Goal: Information Seeking & Learning: Learn about a topic

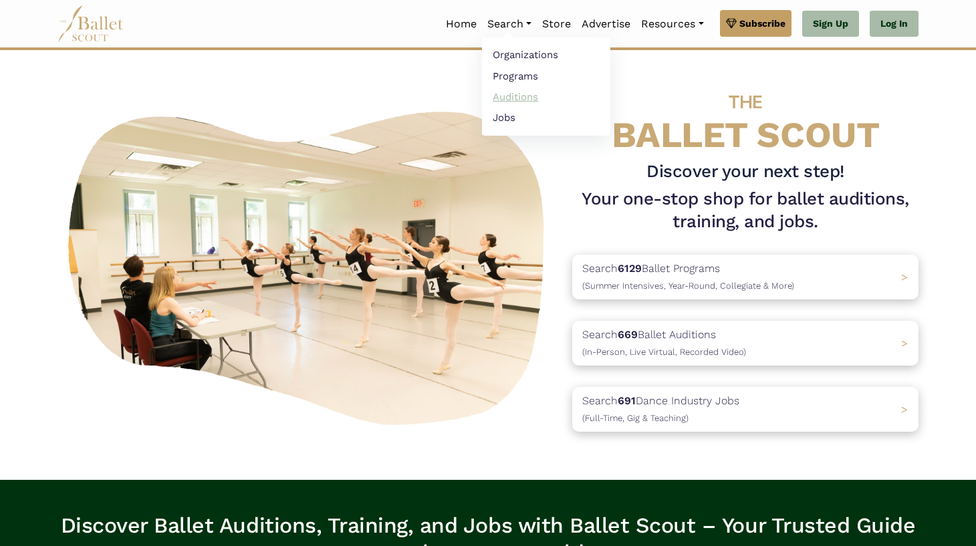
click at [507, 94] on link "Auditions" at bounding box center [546, 96] width 128 height 21
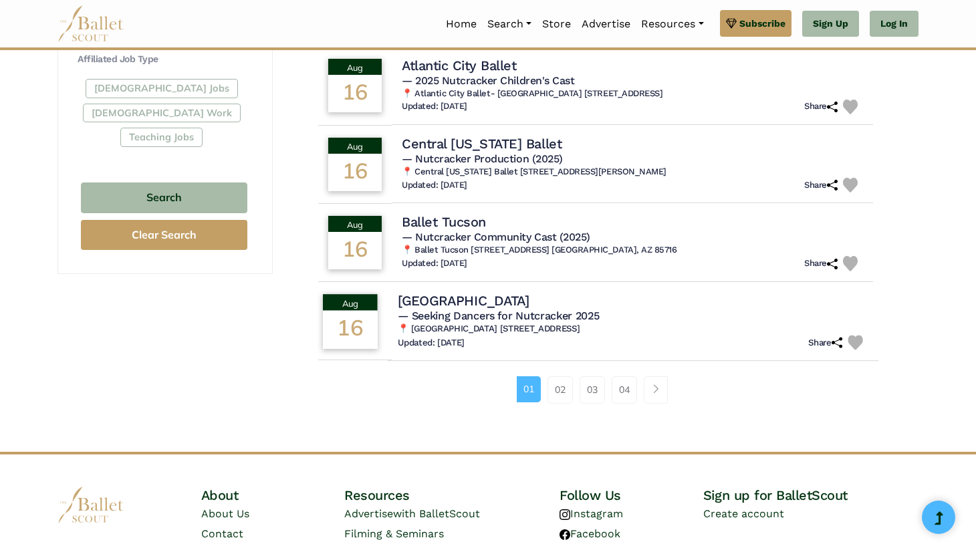
scroll to position [798, 0]
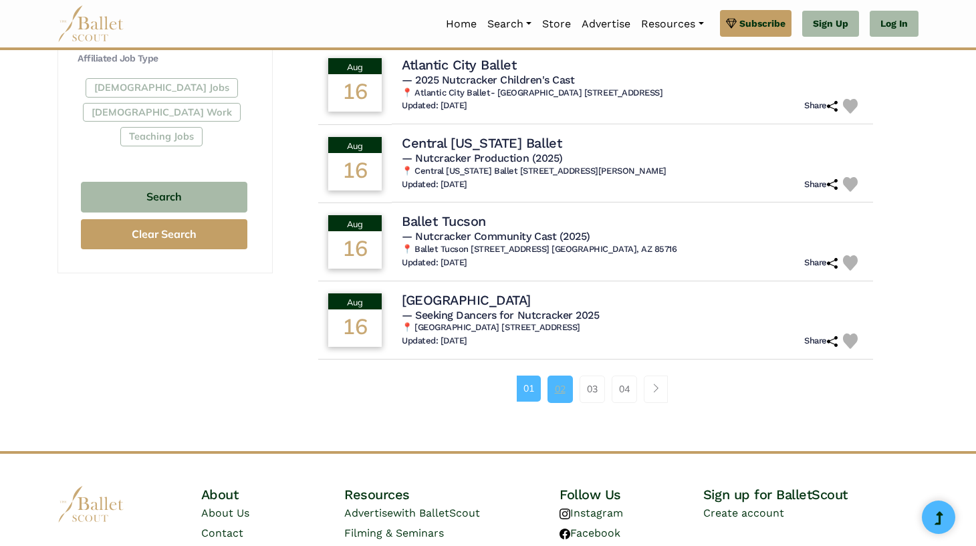
click at [559, 380] on link "02" at bounding box center [559, 389] width 25 height 27
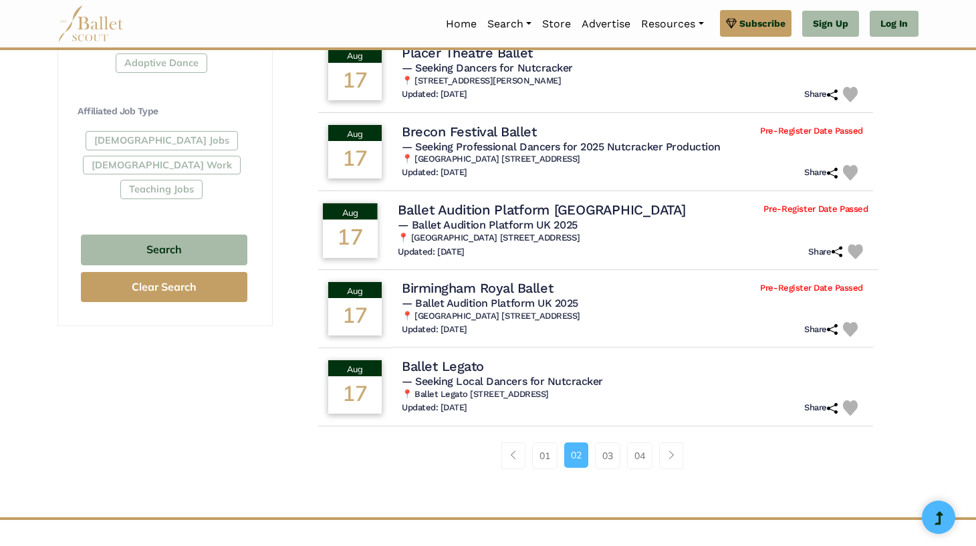
scroll to position [756, 0]
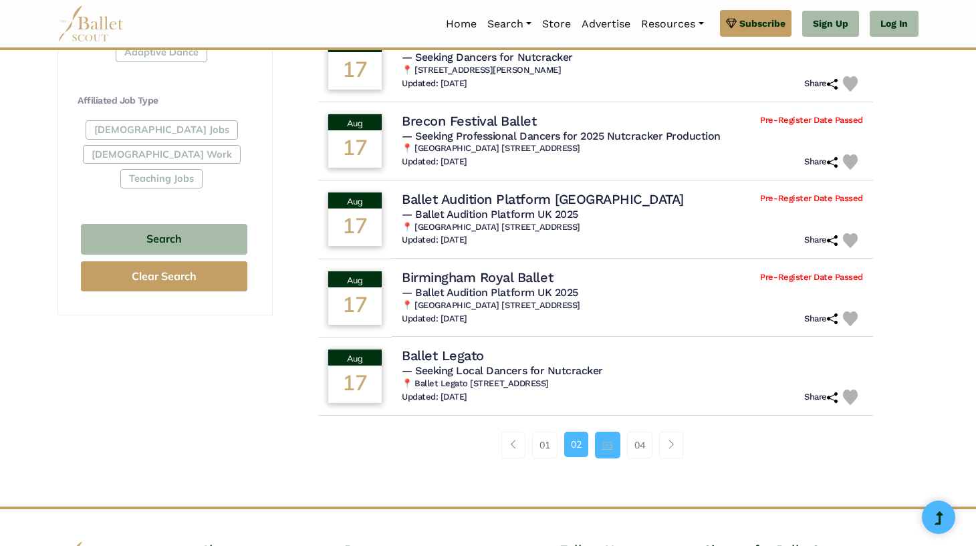
click at [611, 434] on link "03" at bounding box center [607, 445] width 25 height 27
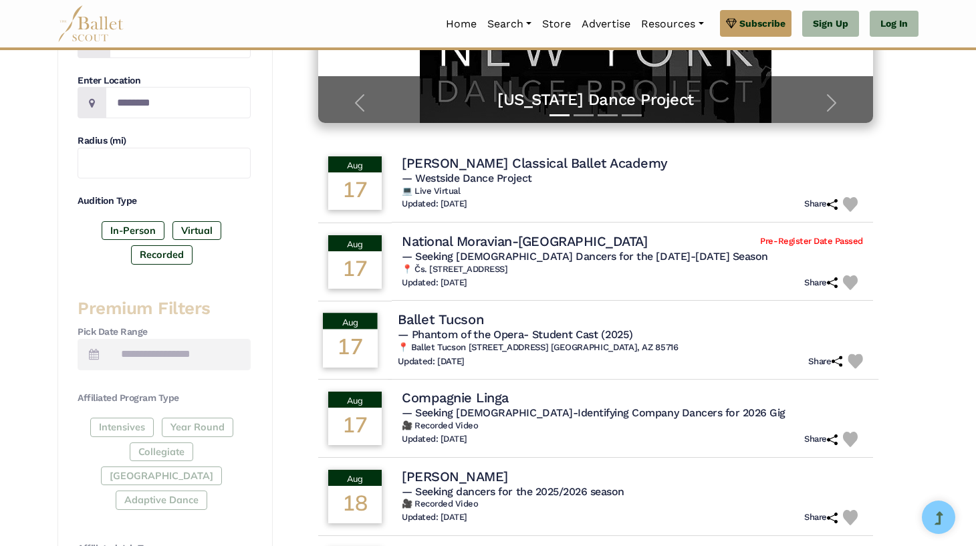
scroll to position [314, 0]
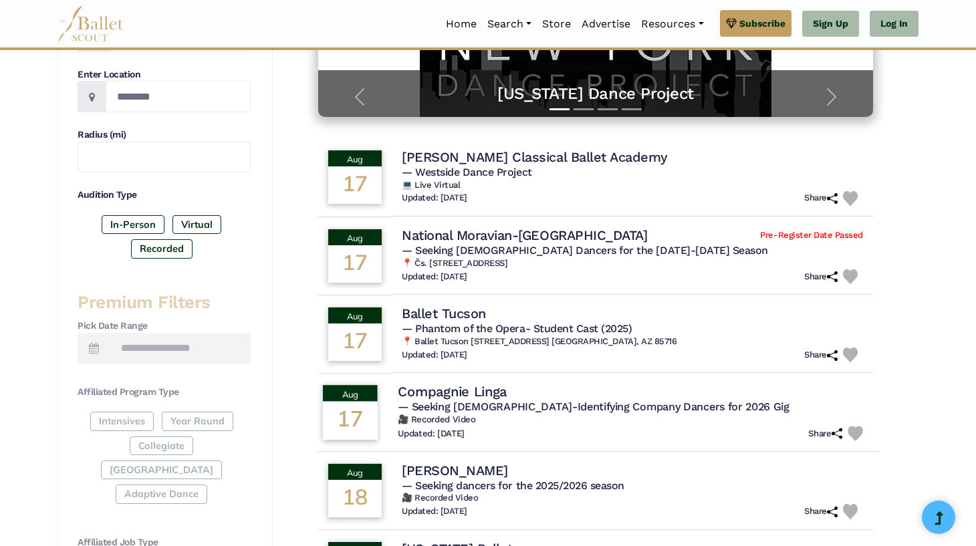
drag, startPoint x: 533, startPoint y: 387, endPoint x: 418, endPoint y: 382, distance: 115.1
click at [418, 382] on td "Compagnie Linga — Seeking Female-Identifying Company Dancers for 2026 Gig 🎥 Rec…" at bounding box center [633, 412] width 491 height 80
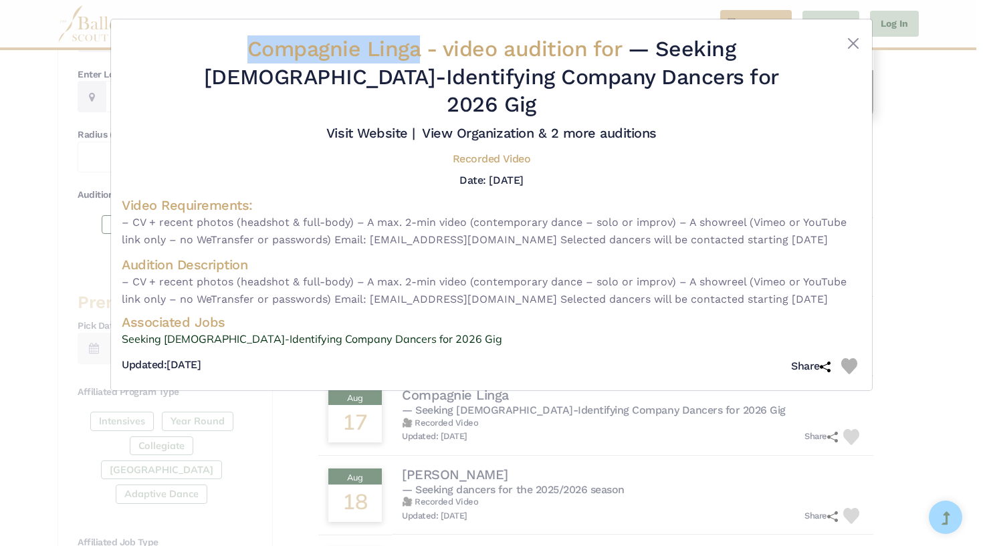
drag, startPoint x: 374, startPoint y: 53, endPoint x: 204, endPoint y: 41, distance: 170.2
click at [247, 41] on span "Compagnie Linga - video audition for" at bounding box center [437, 48] width 380 height 25
copy span "Compagnie Linga"
click at [856, 37] on button "Close" at bounding box center [853, 43] width 16 height 16
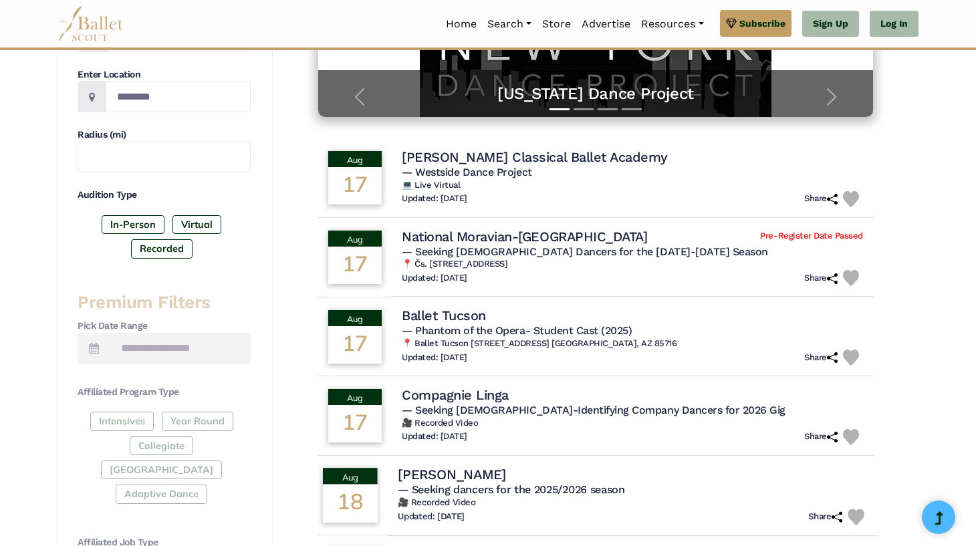
click at [446, 459] on td "STREB — Seeking dancers for the 2025/2026 season 🎥 Recorded Video Updated: July…" at bounding box center [633, 495] width 491 height 81
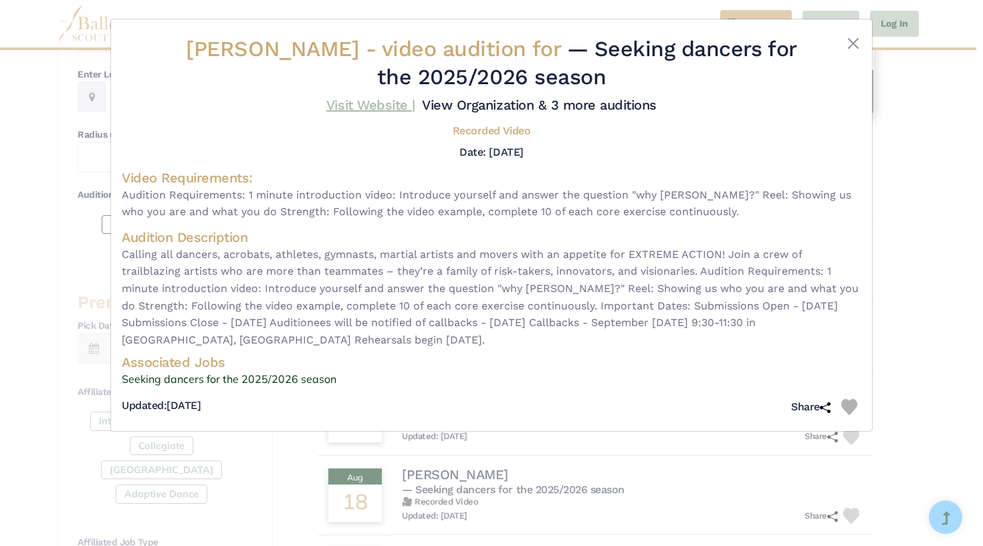
click at [415, 103] on link "Visit Website |" at bounding box center [370, 105] width 89 height 16
click at [850, 43] on button "Close" at bounding box center [853, 43] width 16 height 16
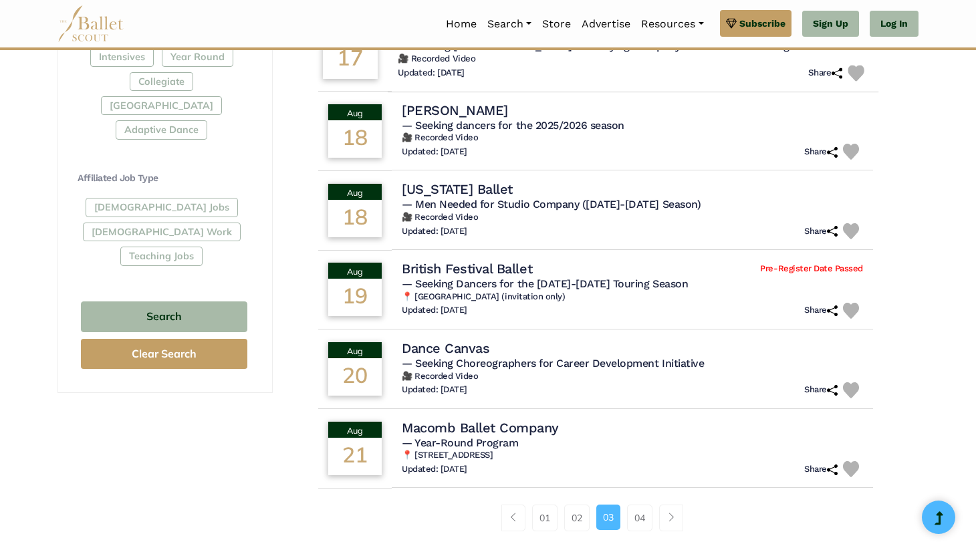
scroll to position [686, 0]
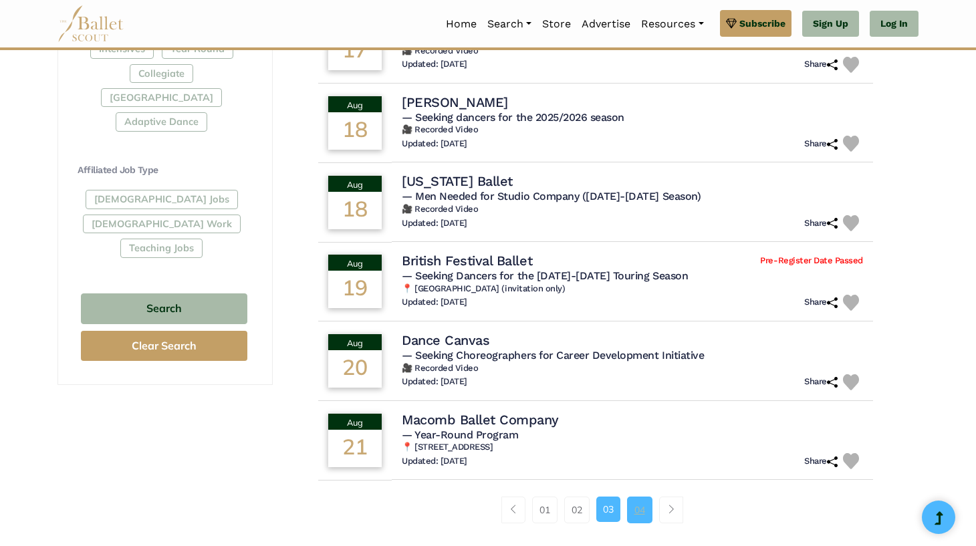
click at [645, 502] on link "04" at bounding box center [639, 510] width 25 height 27
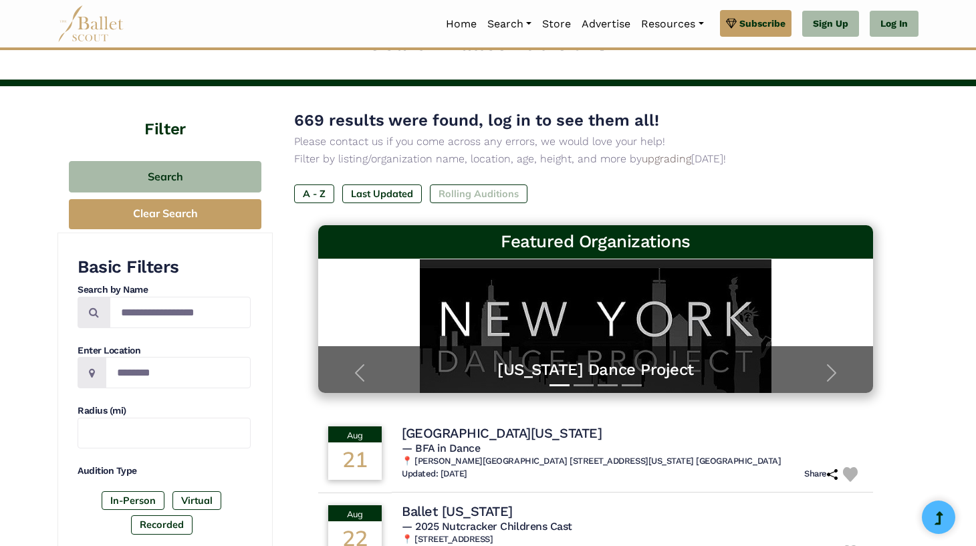
scroll to position [33, 0]
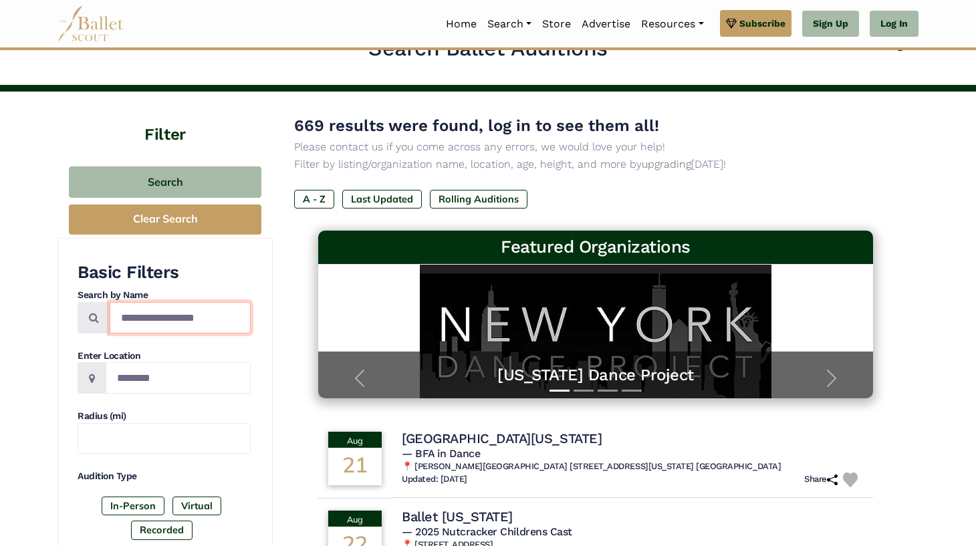
click at [176, 322] on input "Search by names..." at bounding box center [180, 317] width 141 height 31
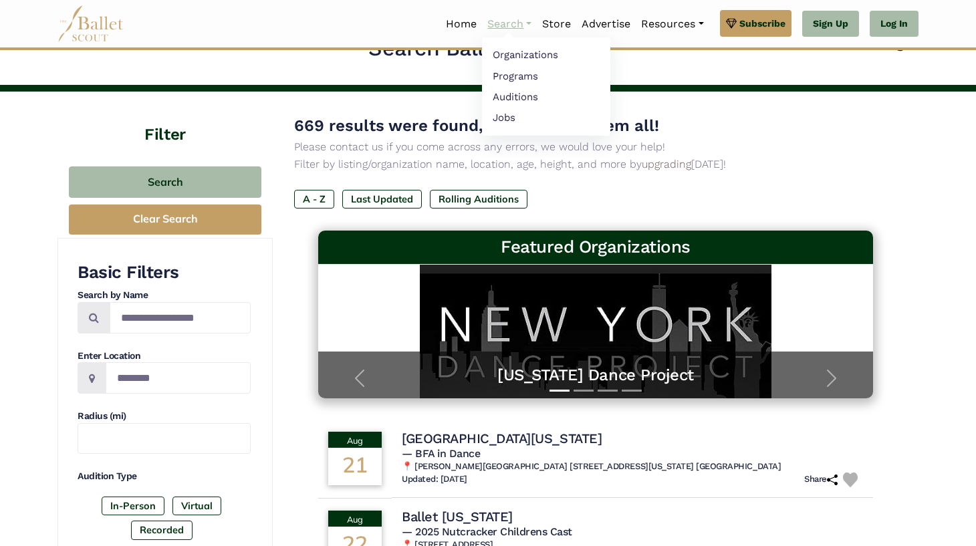
click at [503, 15] on link "Search" at bounding box center [509, 24] width 55 height 28
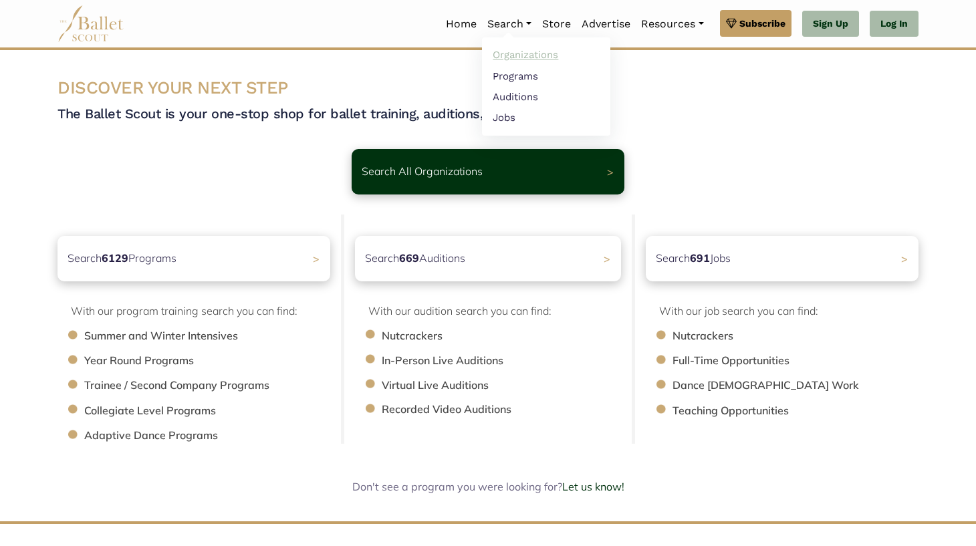
click at [507, 54] on link "Organizations" at bounding box center [546, 55] width 128 height 21
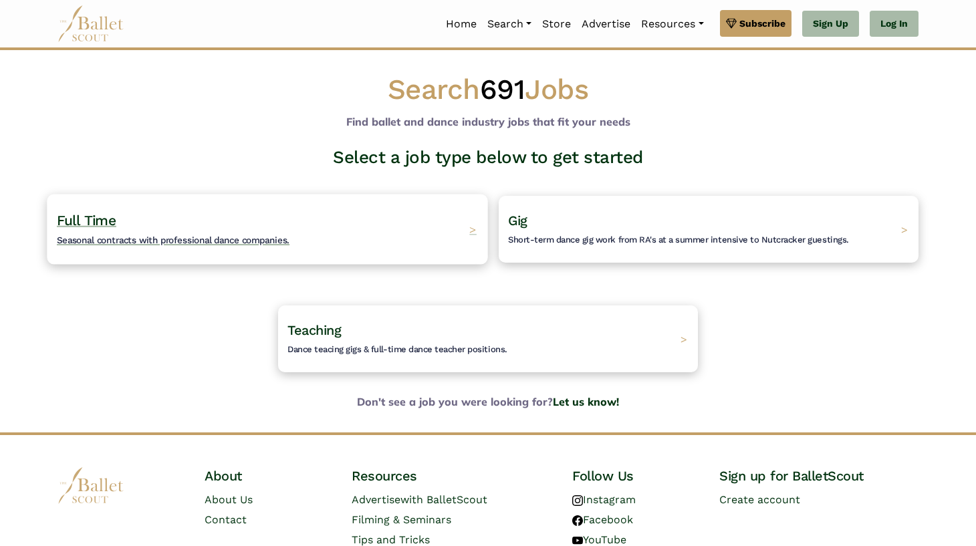
click at [201, 223] on h4 "Full Time Seasonal contracts with professional dance companies." at bounding box center [173, 229] width 233 height 37
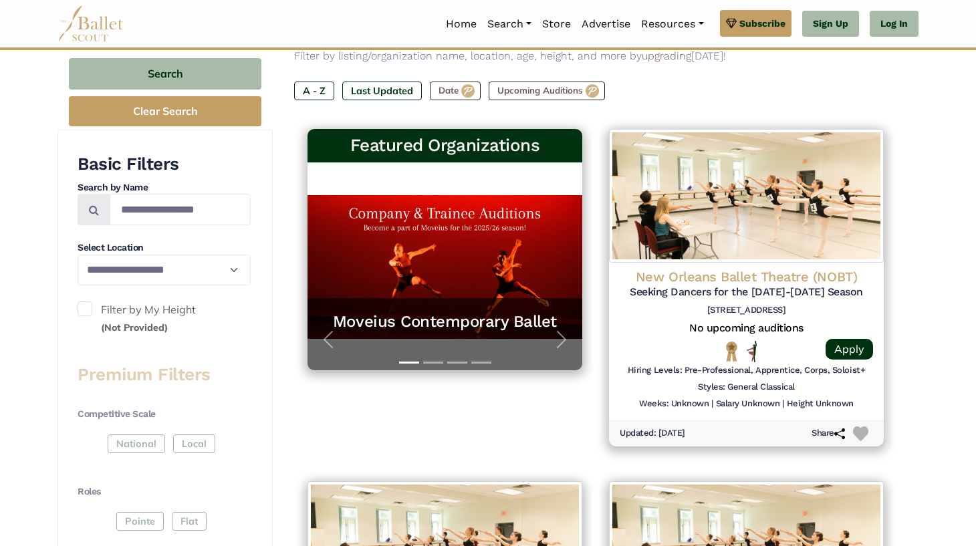
scroll to position [213, 0]
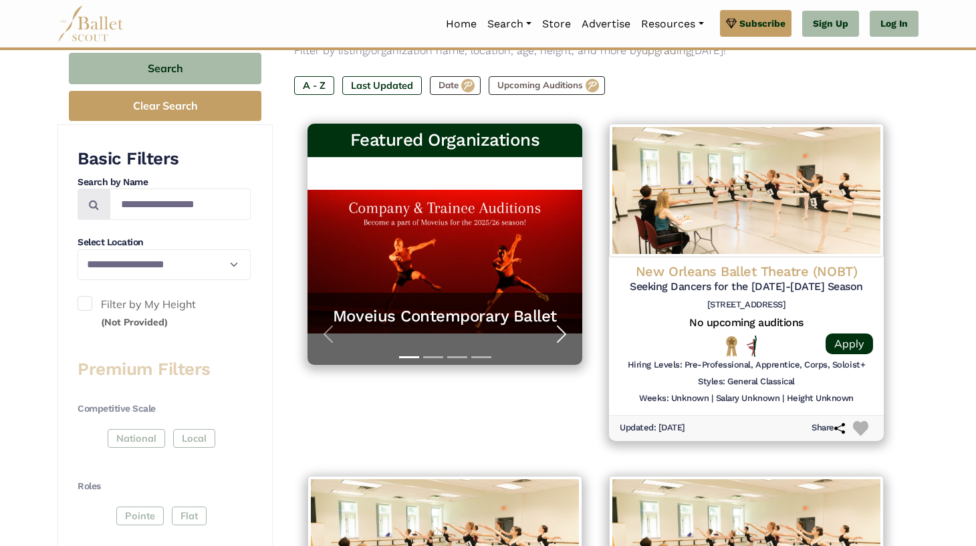
click at [563, 333] on span "button" at bounding box center [561, 334] width 21 height 21
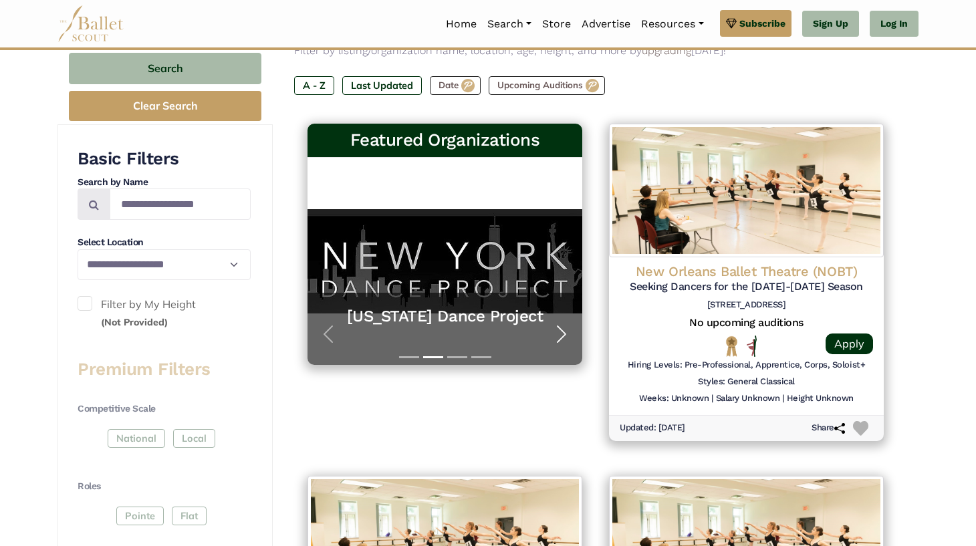
click at [563, 333] on span "button" at bounding box center [561, 334] width 21 height 21
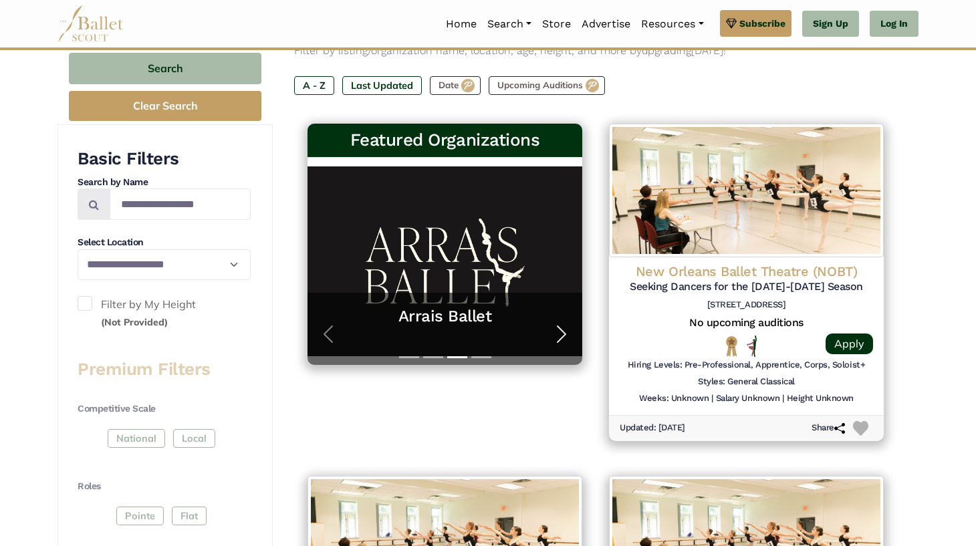
click at [563, 333] on span "button" at bounding box center [561, 334] width 21 height 21
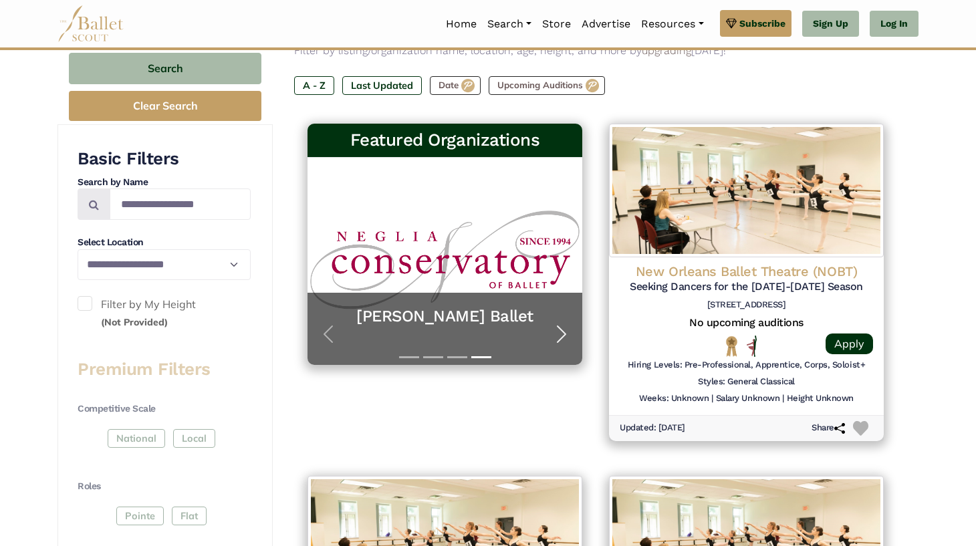
click at [563, 327] on span "button" at bounding box center [561, 334] width 21 height 21
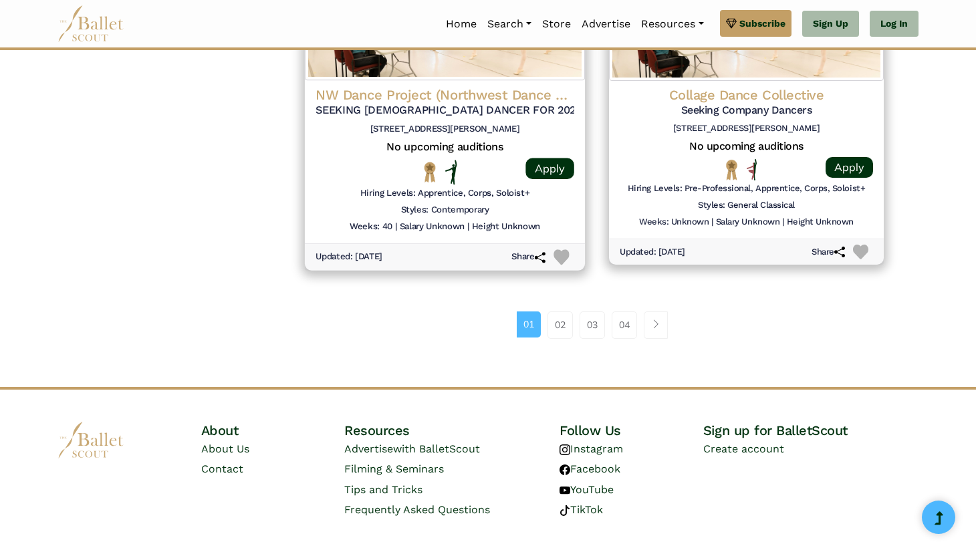
scroll to position [1799, 0]
click at [564, 312] on link "02" at bounding box center [559, 325] width 25 height 27
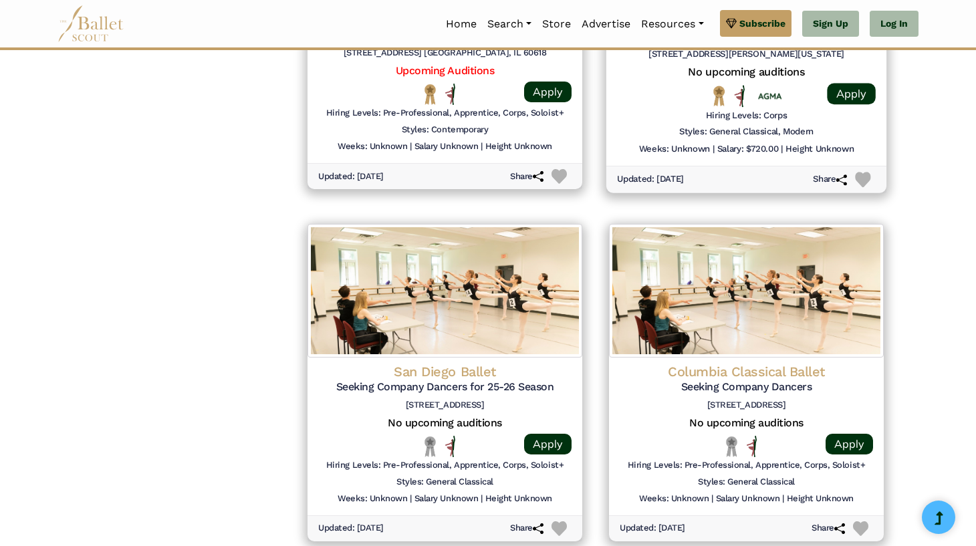
scroll to position [1523, 0]
